Goal: Task Accomplishment & Management: Complete application form

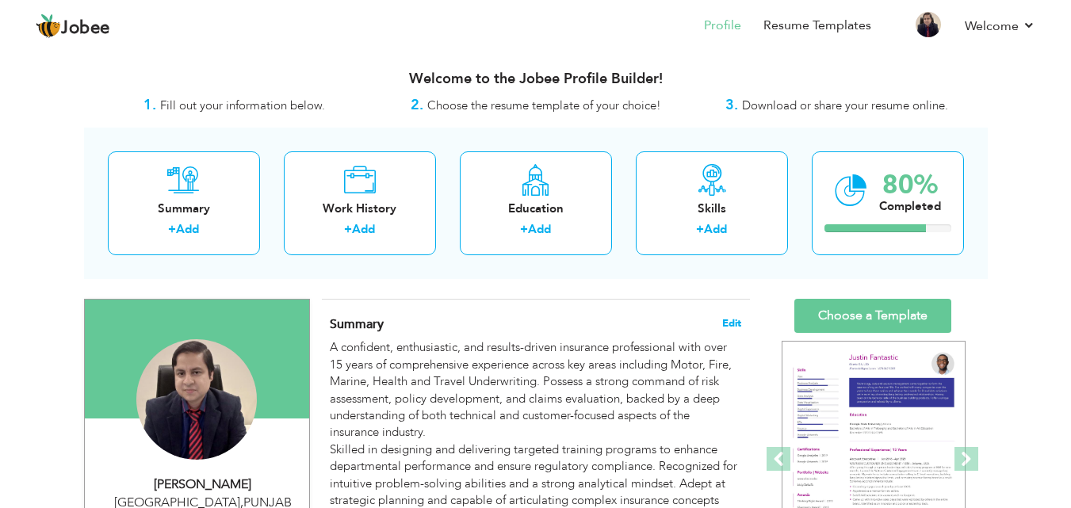
click at [735, 323] on span "Edit" at bounding box center [731, 323] width 19 height 11
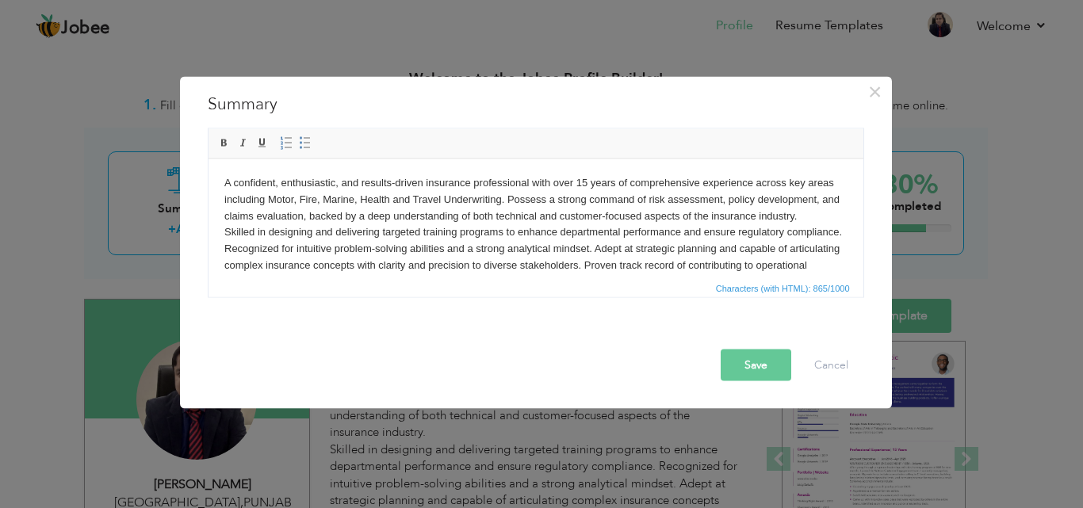
click at [584, 184] on body "A confident, enthusiastic, and results-driven insurance professional with over …" at bounding box center [534, 232] width 623 height 116
click at [760, 376] on button "Save" at bounding box center [755, 365] width 71 height 32
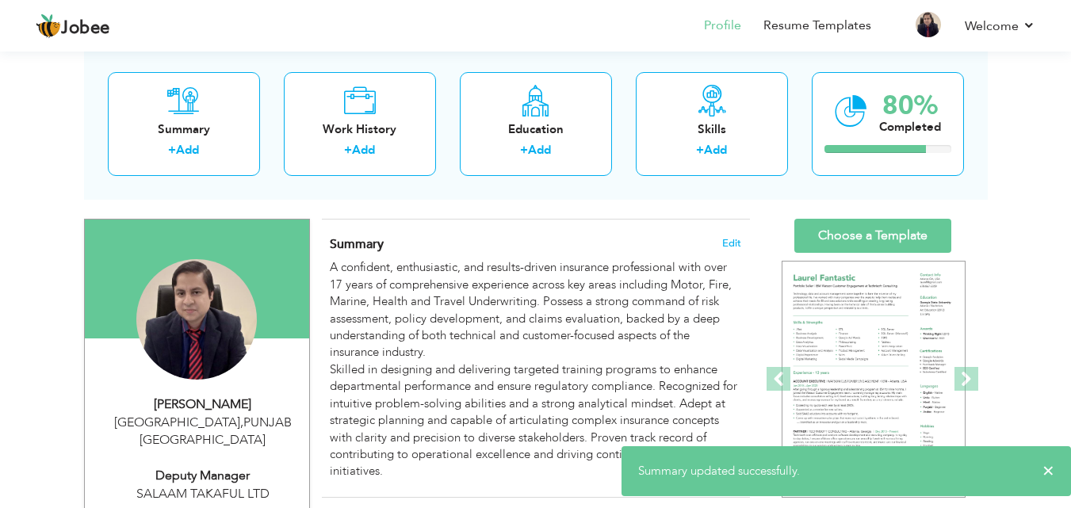
scroll to position [79, 0]
click at [839, 241] on link "Choose a Template" at bounding box center [872, 237] width 157 height 34
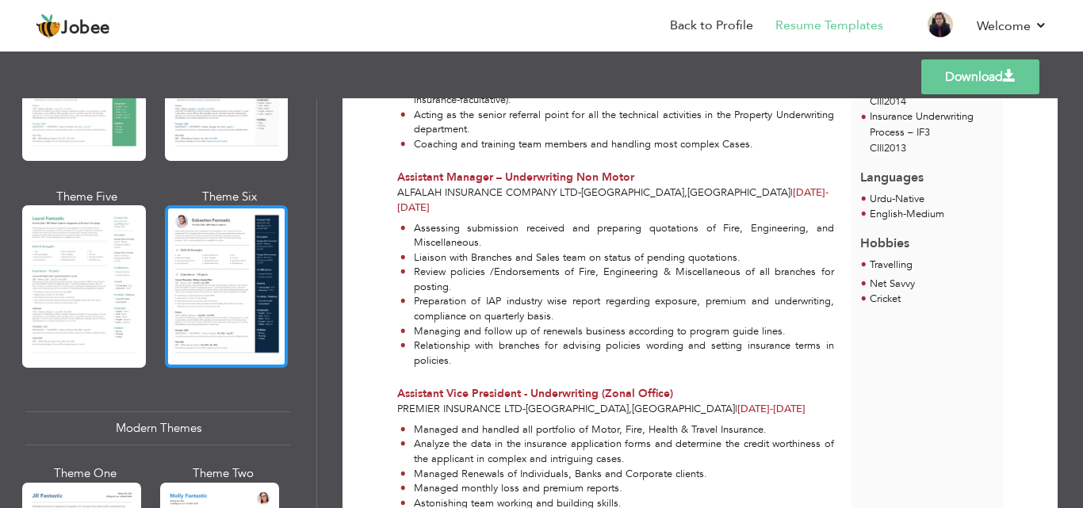
scroll to position [555, 0]
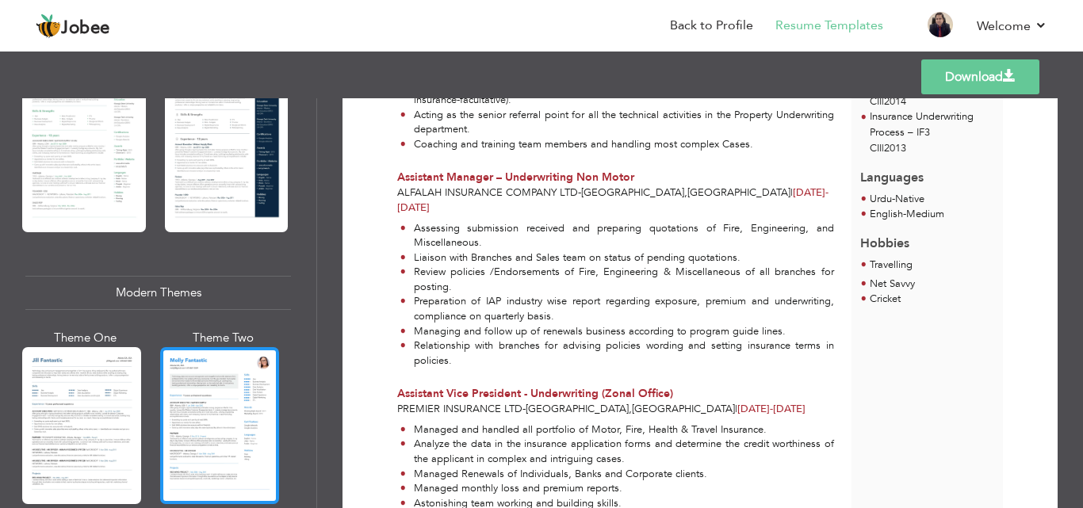
click at [248, 362] on div at bounding box center [219, 425] width 119 height 157
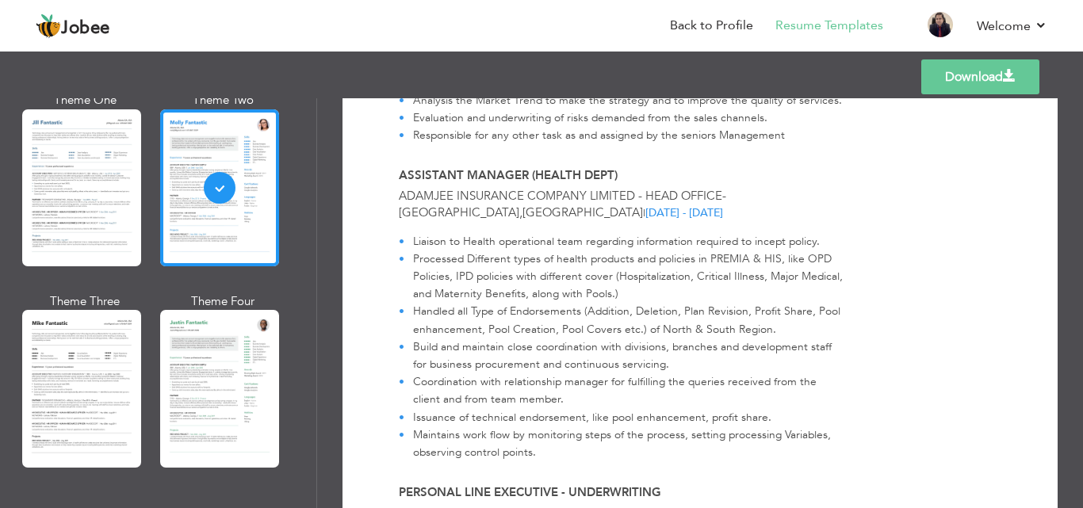
scroll to position [1471, 0]
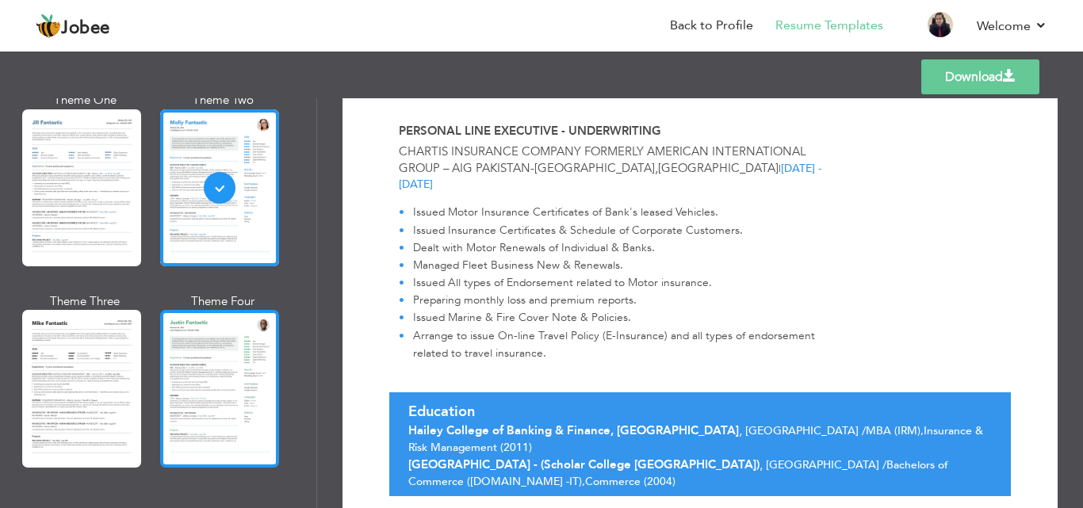
click at [243, 378] on div at bounding box center [219, 388] width 119 height 157
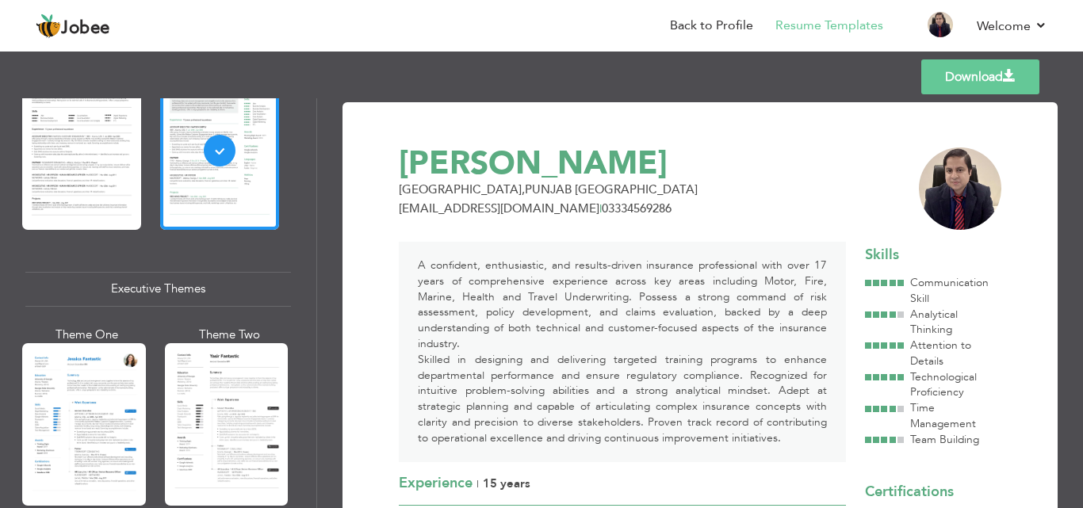
scroll to position [1189, 0]
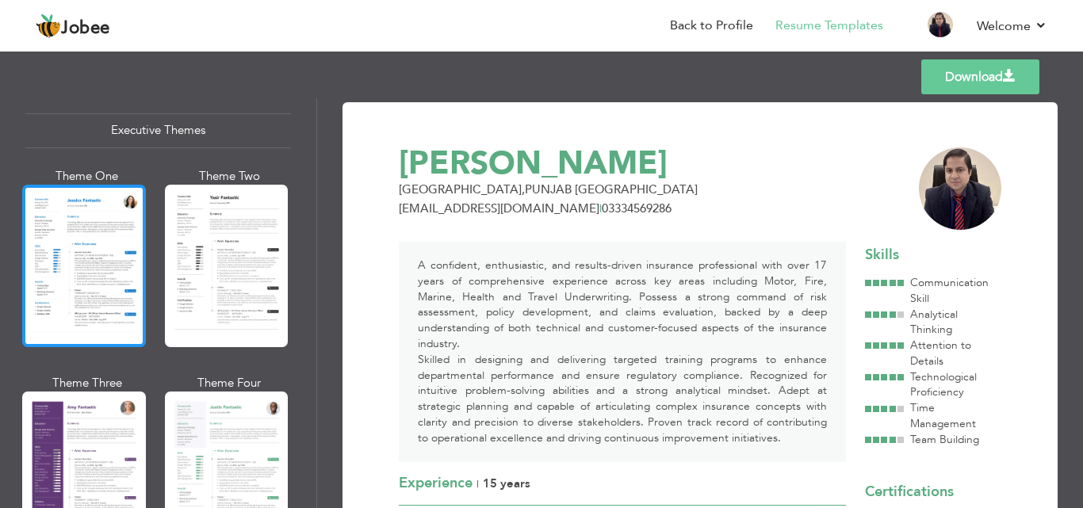
click at [106, 292] on div at bounding box center [84, 266] width 124 height 162
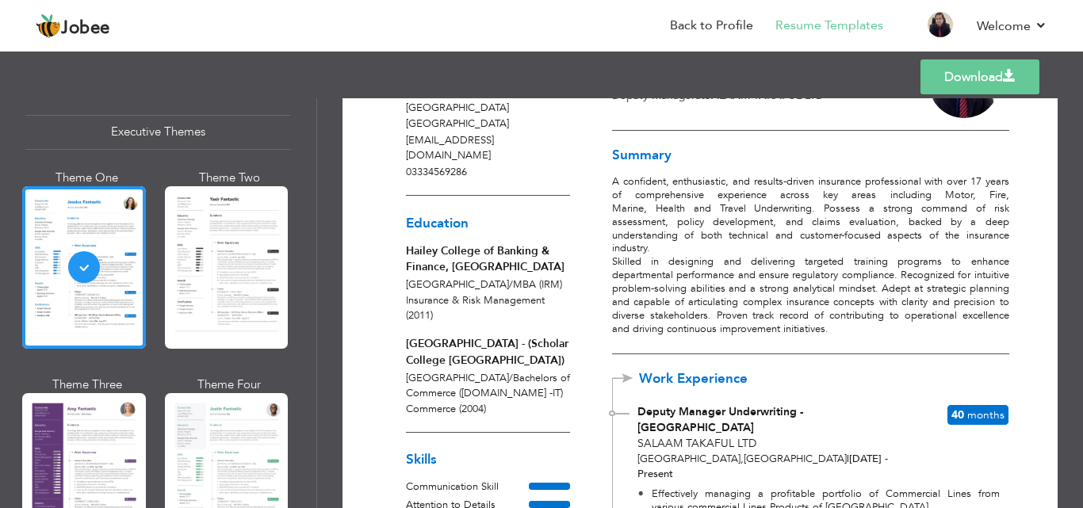
scroll to position [0, 0]
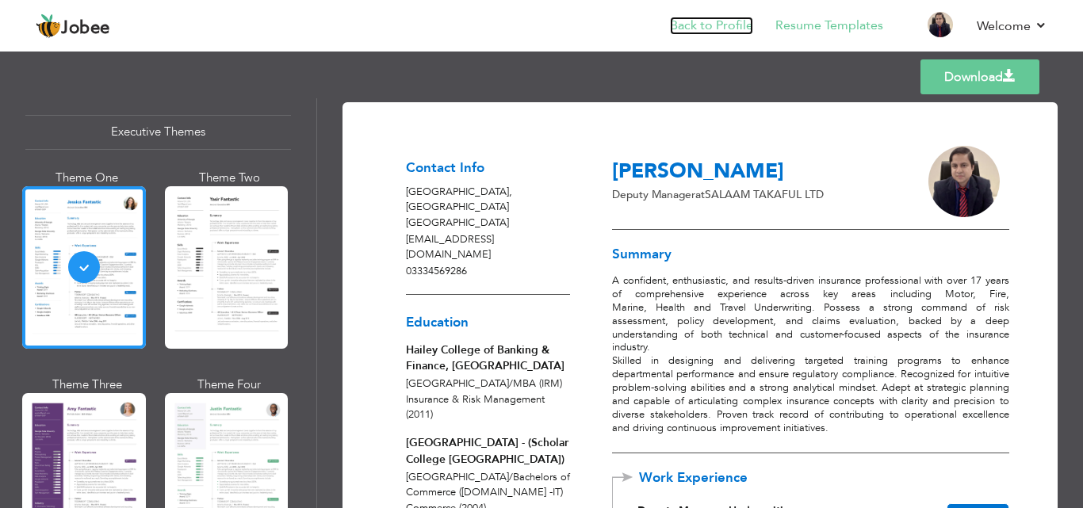
click at [739, 26] on link "Back to Profile" at bounding box center [711, 26] width 83 height 18
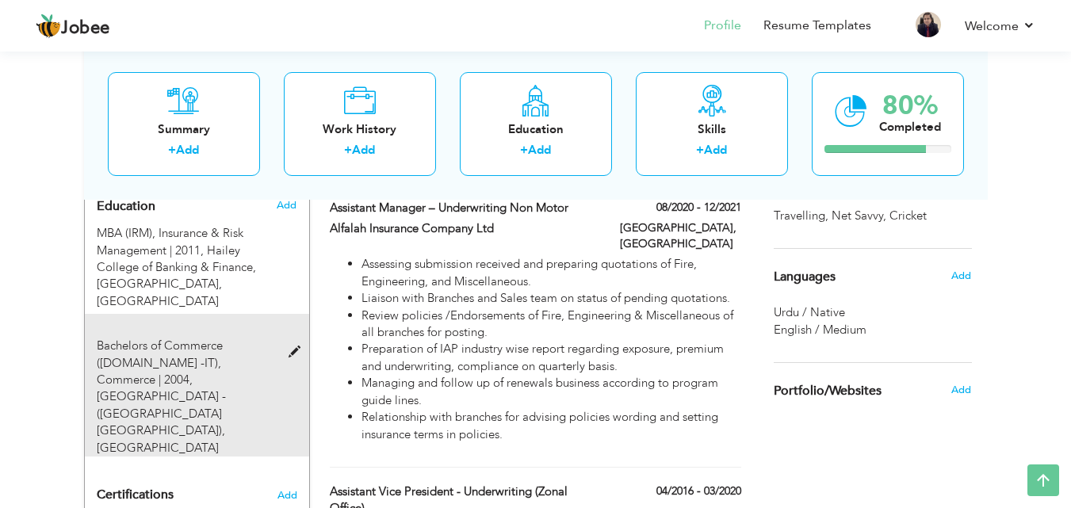
scroll to position [634, 0]
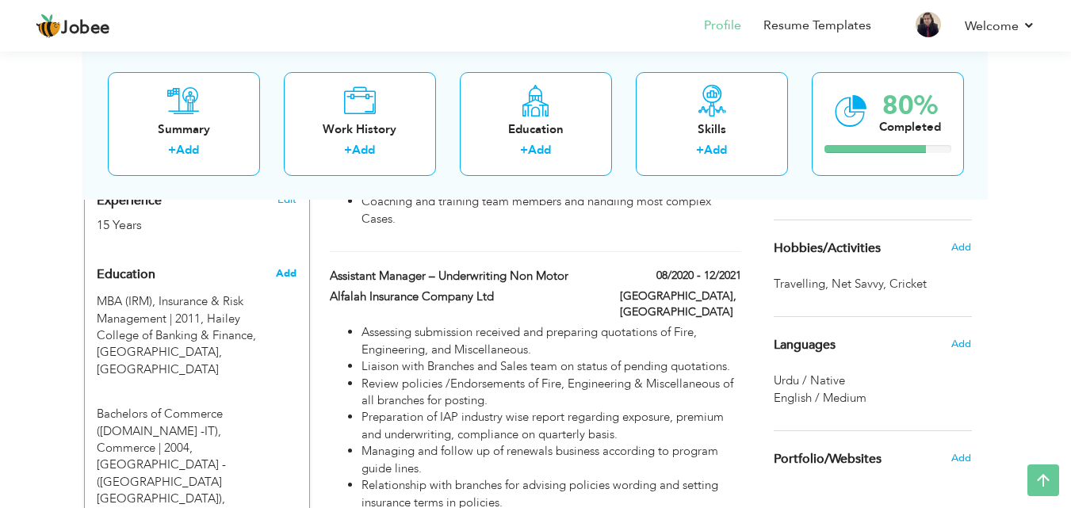
click at [285, 266] on span "Add" at bounding box center [286, 273] width 21 height 14
radio input "true"
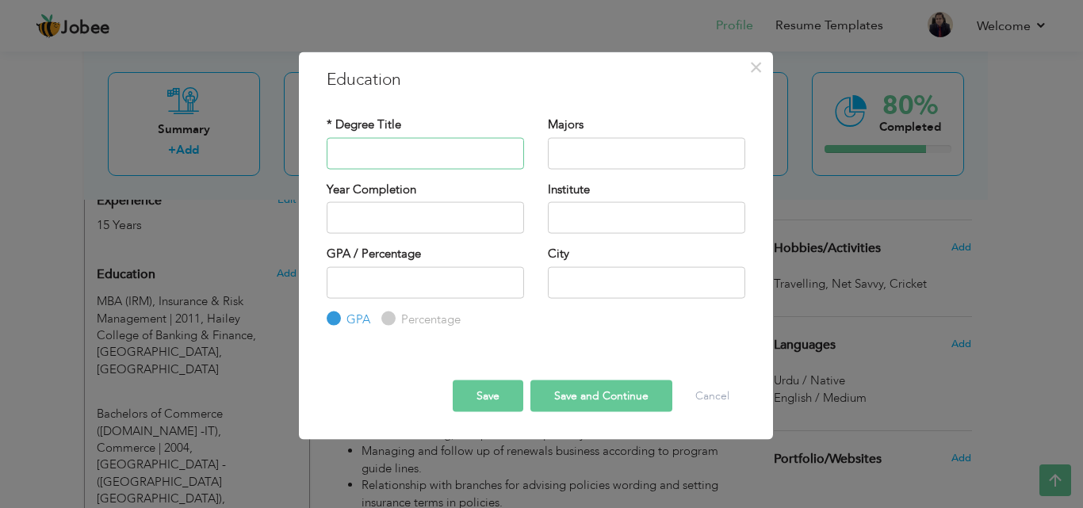
click at [364, 147] on input "text" at bounding box center [425, 153] width 197 height 32
type input "FSc - Engineering"
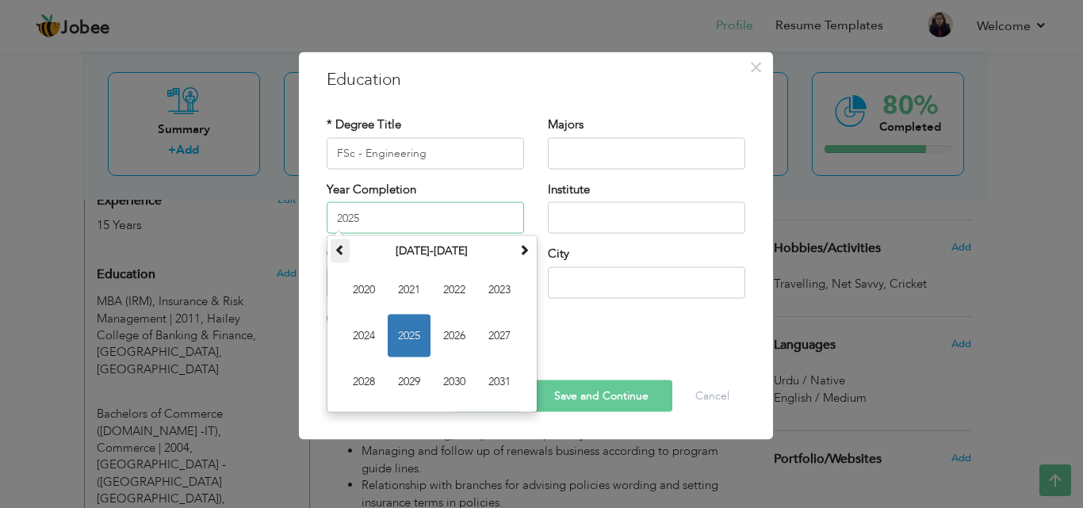
click at [340, 252] on span at bounding box center [339, 249] width 11 height 11
click at [349, 285] on span "2000" at bounding box center [363, 290] width 43 height 43
type input "2000"
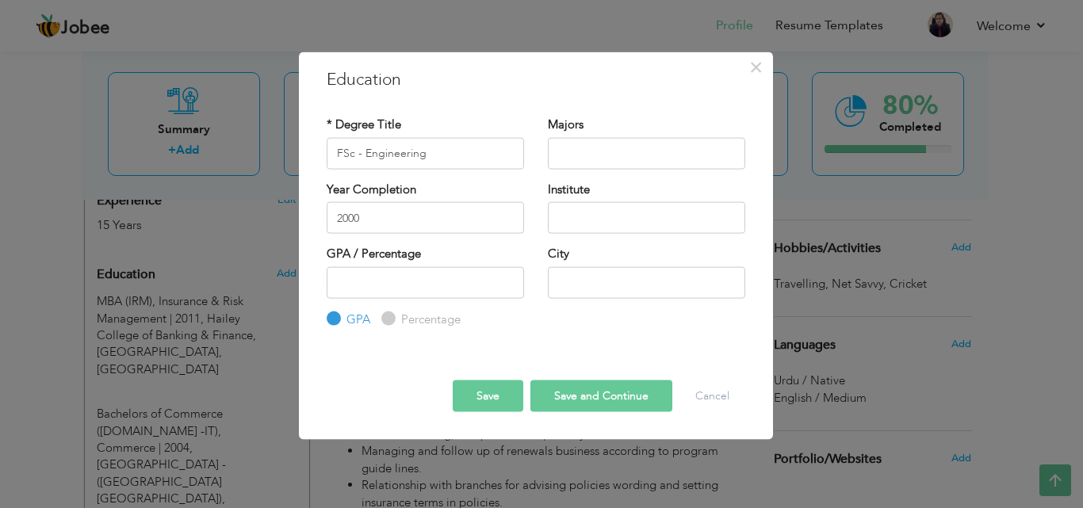
click at [548, 239] on div "Institute" at bounding box center [646, 213] width 221 height 64
click at [563, 227] on input "text" at bounding box center [646, 218] width 197 height 32
type input "[GEOGRAPHIC_DATA]-"
click at [579, 276] on input "text" at bounding box center [646, 282] width 197 height 32
type input "[GEOGRAPHIC_DATA]"
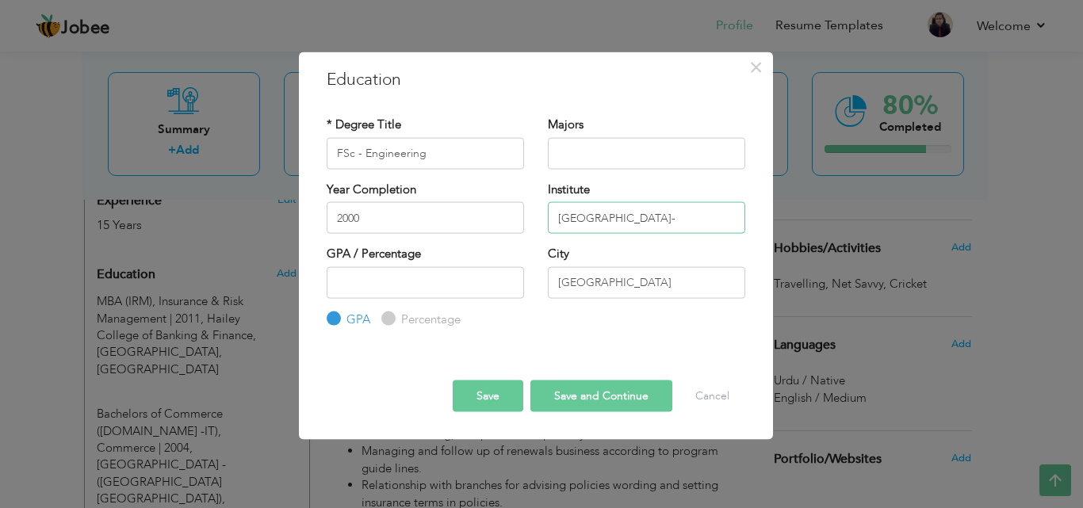
click at [651, 217] on input "[GEOGRAPHIC_DATA]-" at bounding box center [646, 218] width 197 height 32
click at [554, 220] on input "[GEOGRAPHIC_DATA]" at bounding box center [646, 218] width 197 height 32
type input "Govt. [GEOGRAPHIC_DATA]"
click at [488, 384] on button "Save" at bounding box center [488, 396] width 71 height 32
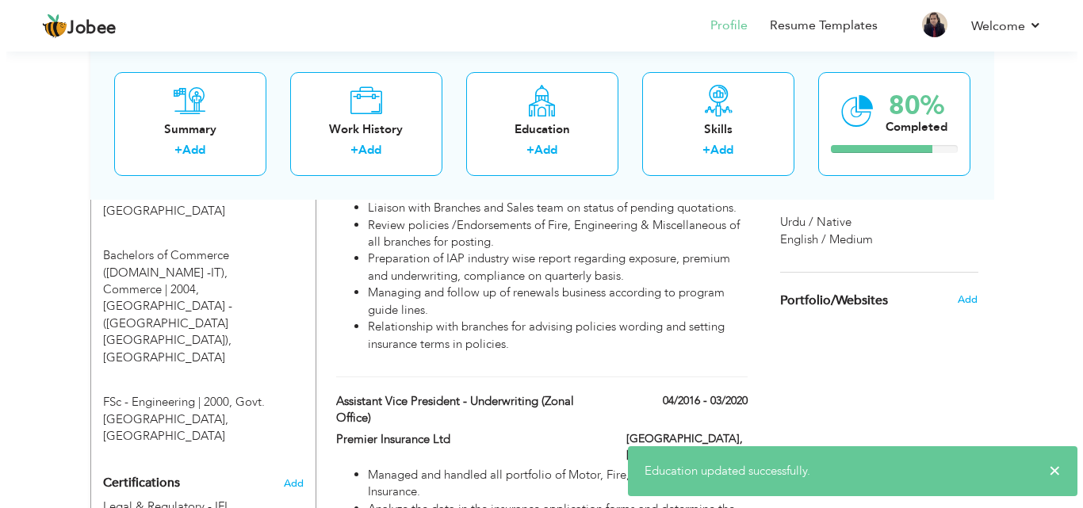
scroll to position [713, 0]
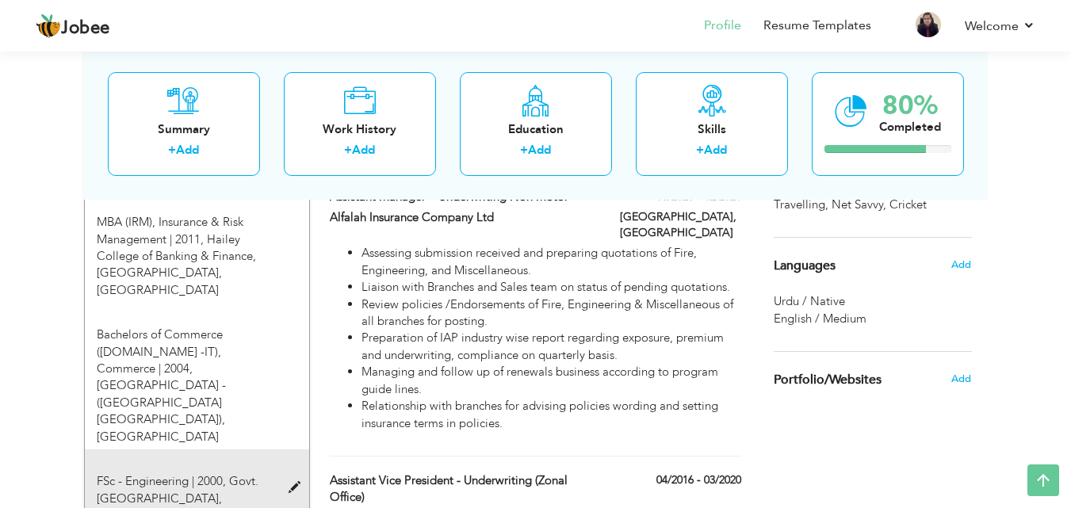
click at [295, 482] on span at bounding box center [298, 488] width 20 height 12
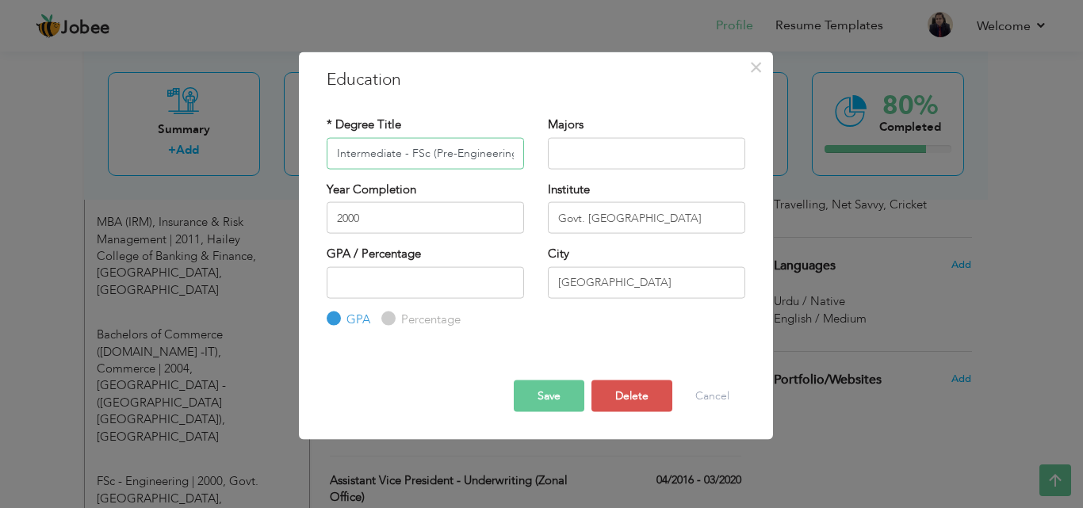
scroll to position [0, 2]
type input "Intermediate - FSc (Pre-Engineering)"
click at [537, 388] on button "Save" at bounding box center [549, 396] width 71 height 32
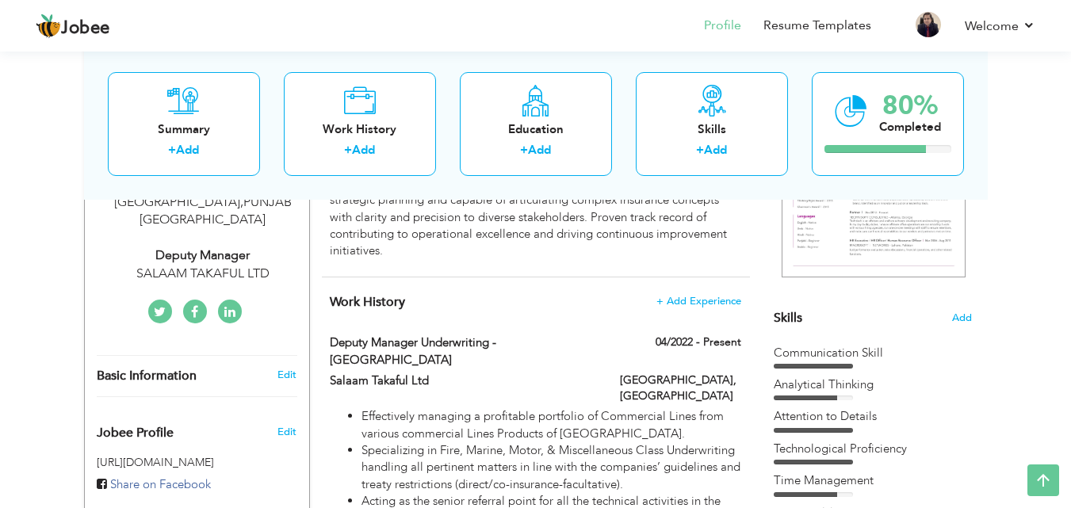
scroll to position [0, 0]
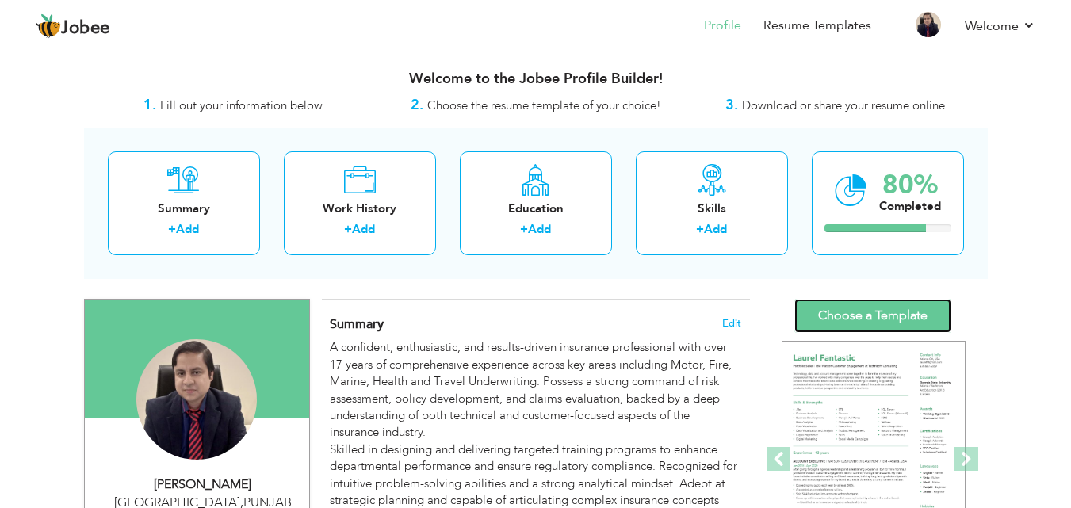
click at [896, 305] on link "Choose a Template" at bounding box center [872, 316] width 157 height 34
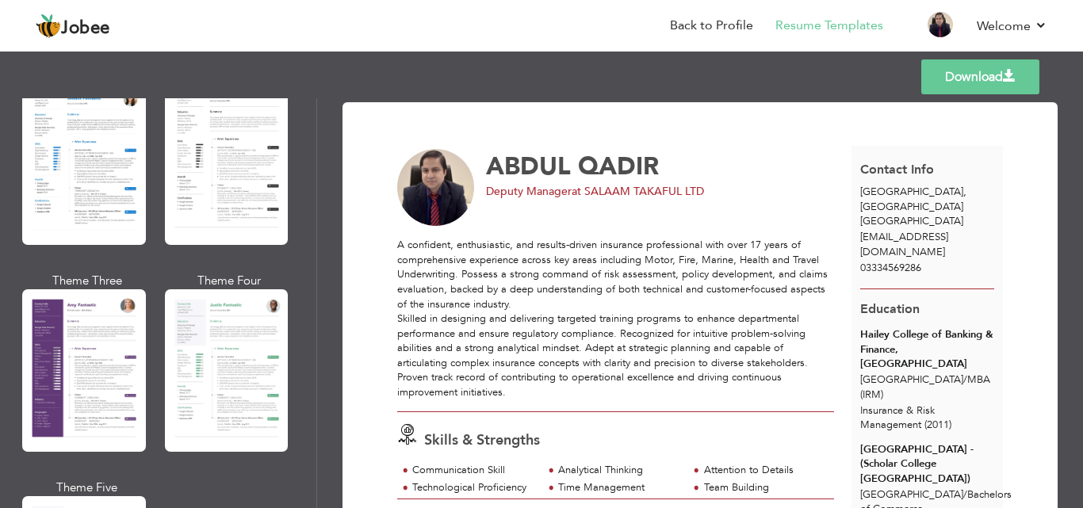
scroll to position [1347, 0]
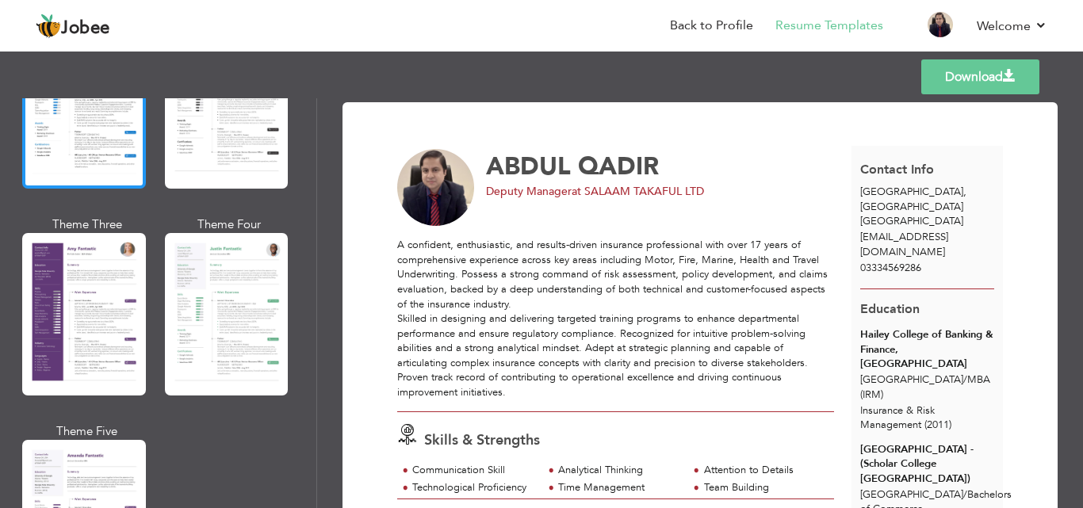
click at [111, 139] on div at bounding box center [84, 107] width 124 height 162
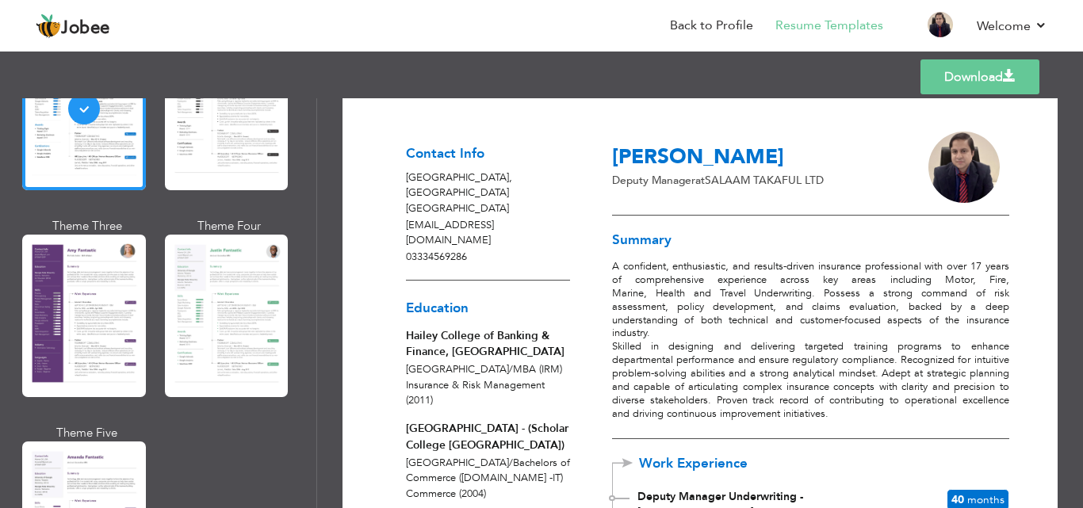
scroll to position [0, 0]
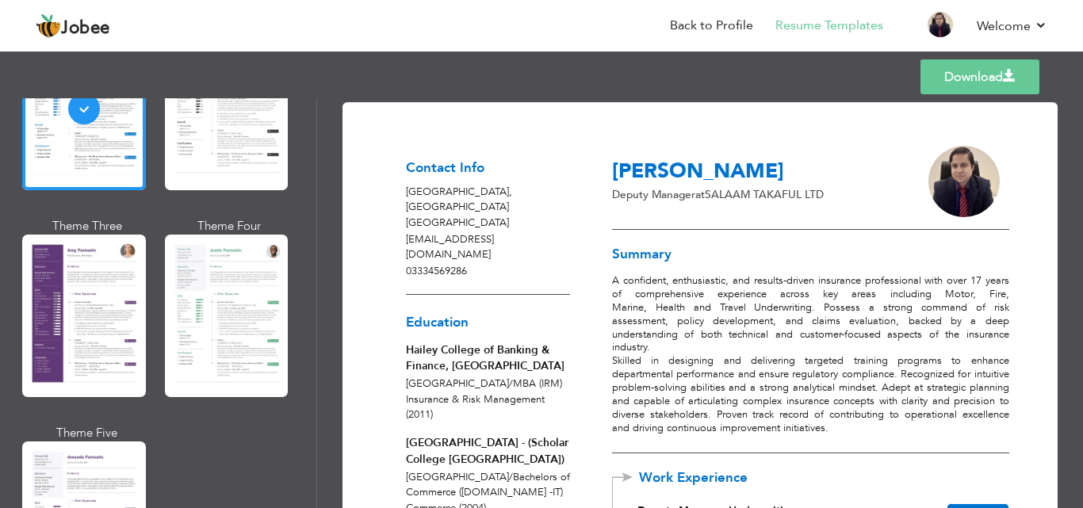
click at [835, 77] on div "Templates Download" at bounding box center [541, 77] width 1083 height 51
click at [962, 78] on link "Download" at bounding box center [979, 76] width 119 height 35
